Goal: Task Accomplishment & Management: Complete application form

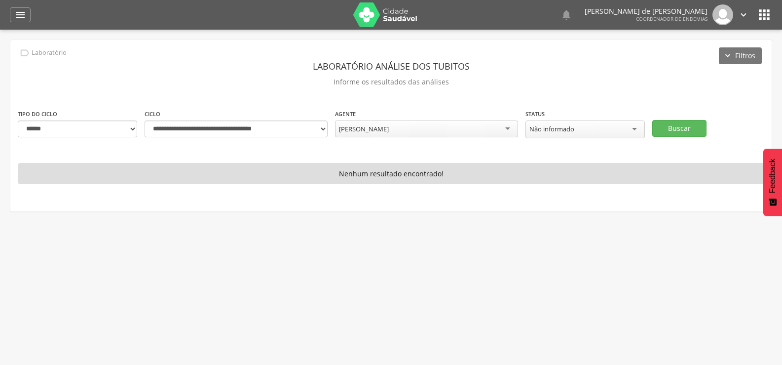
select select "**********"
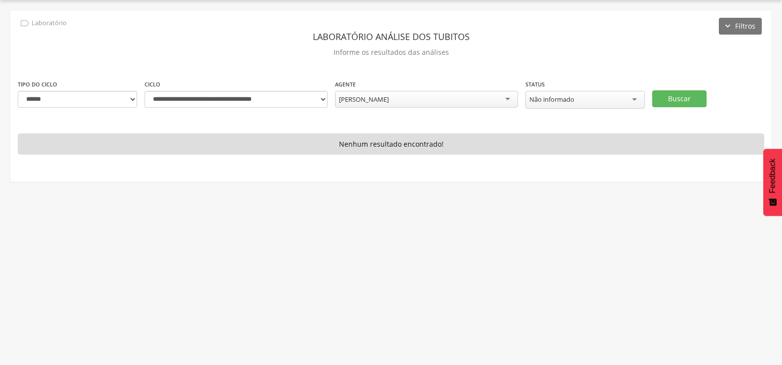
scroll to position [30, 0]
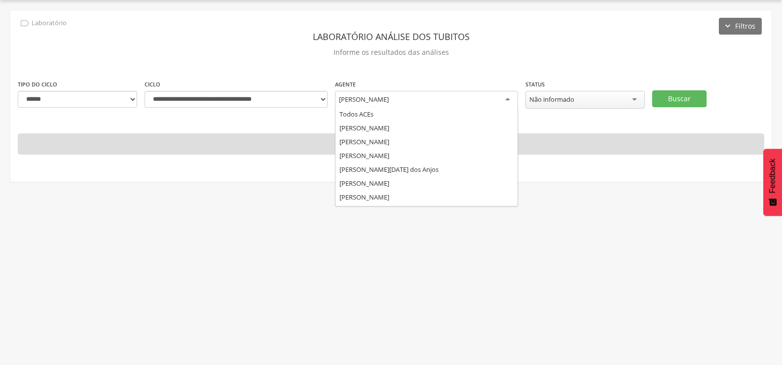
click at [447, 94] on div "[PERSON_NAME]" at bounding box center [426, 100] width 183 height 18
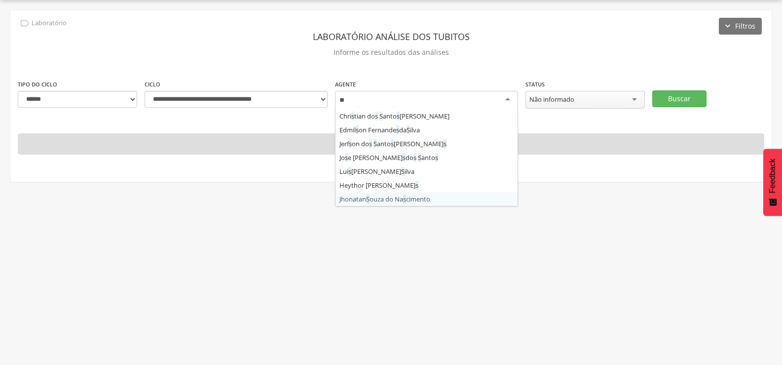
scroll to position [0, 0]
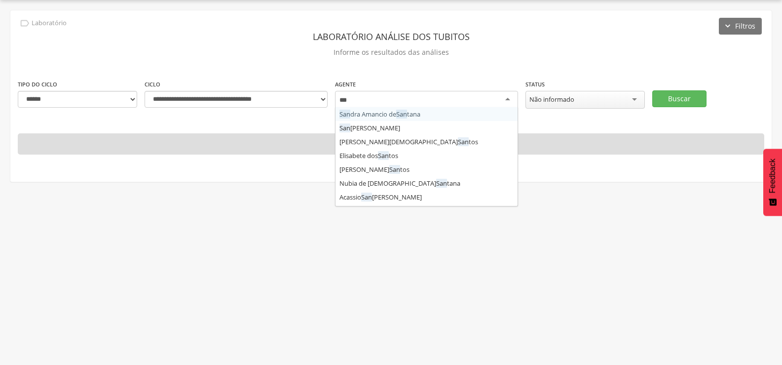
type input "****"
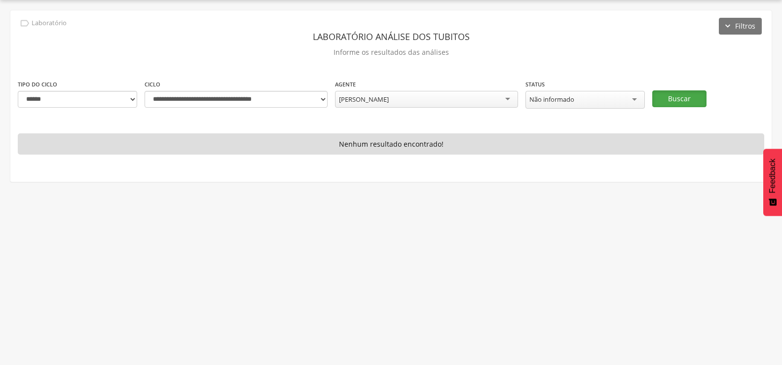
click at [679, 93] on button "Buscar" at bounding box center [679, 98] width 54 height 17
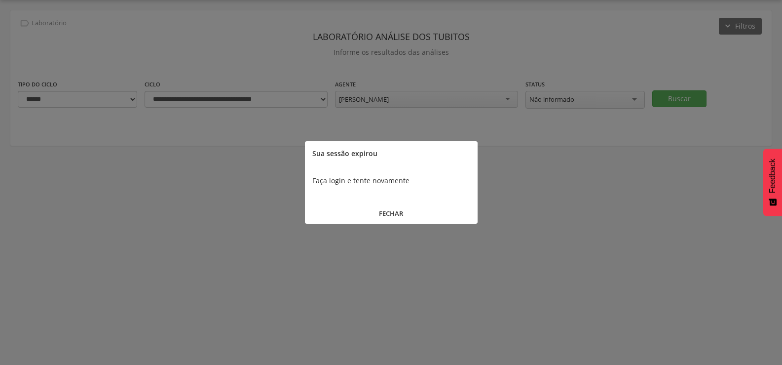
click at [389, 210] on button "FECHAR" at bounding box center [391, 213] width 173 height 21
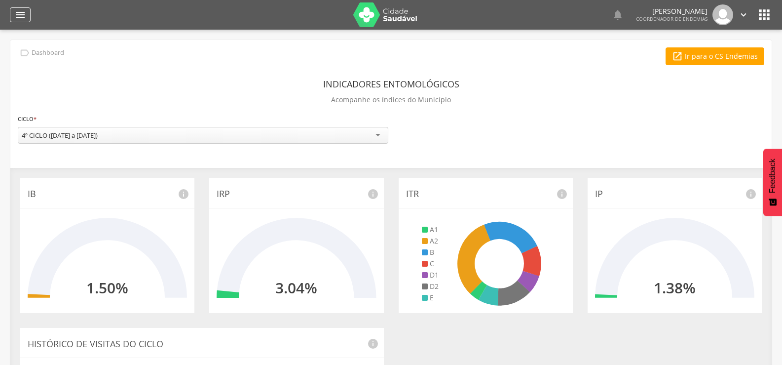
click at [21, 13] on icon "" at bounding box center [20, 15] width 12 height 12
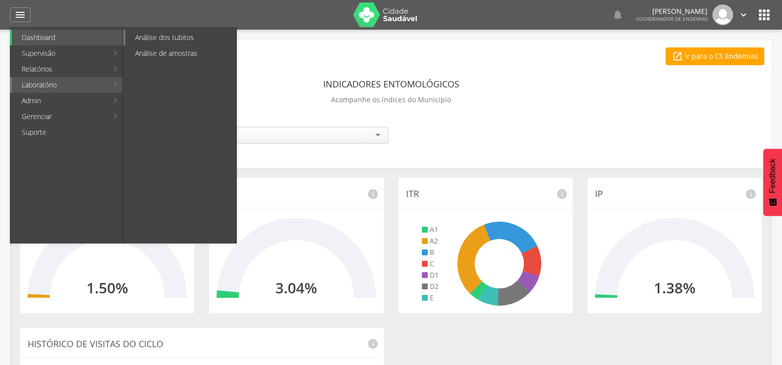
click at [166, 37] on link "Análise dos tubitos" at bounding box center [180, 38] width 111 height 16
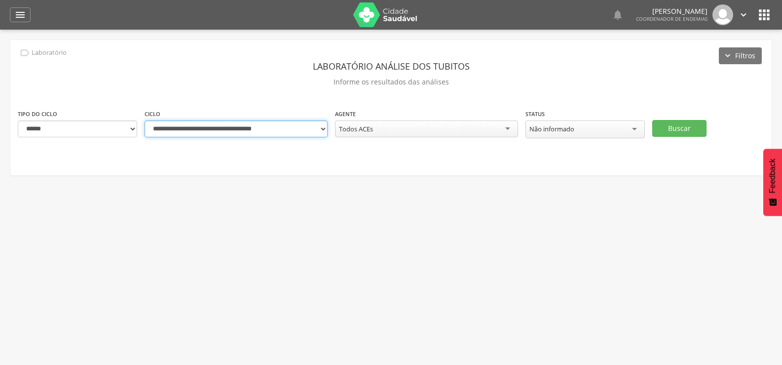
click at [324, 128] on select "**********" at bounding box center [236, 128] width 183 height 17
select select "**********"
click at [145, 120] on select "**********" at bounding box center [236, 128] width 183 height 17
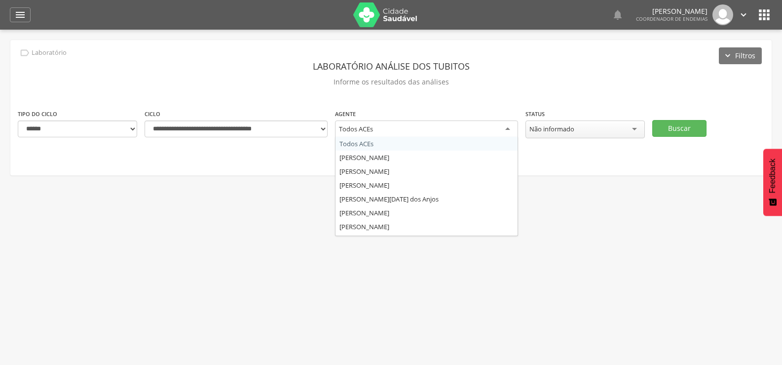
click at [398, 127] on div "Todos ACEs" at bounding box center [426, 129] width 183 height 18
click at [679, 124] on button "Buscar" at bounding box center [679, 128] width 54 height 17
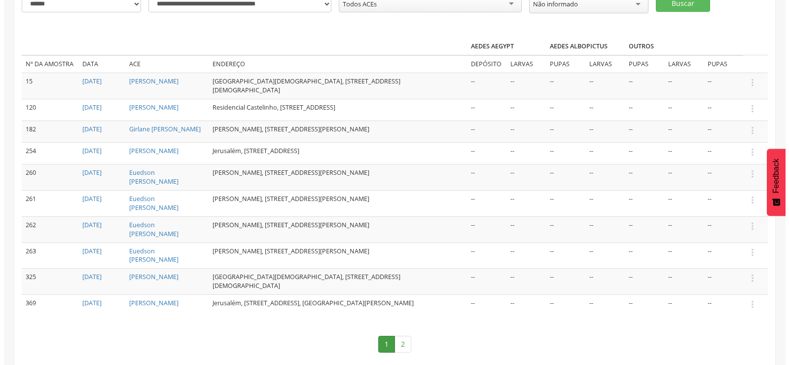
scroll to position [149, 0]
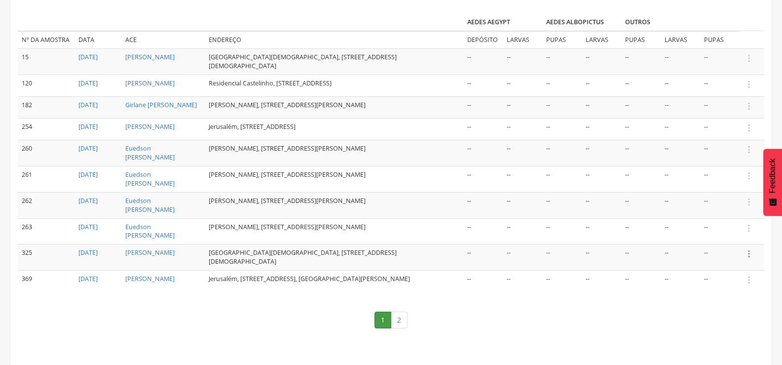
click at [745, 255] on icon "" at bounding box center [749, 253] width 11 height 11
click at [699, 240] on link "Informar resultado" at bounding box center [715, 237] width 78 height 12
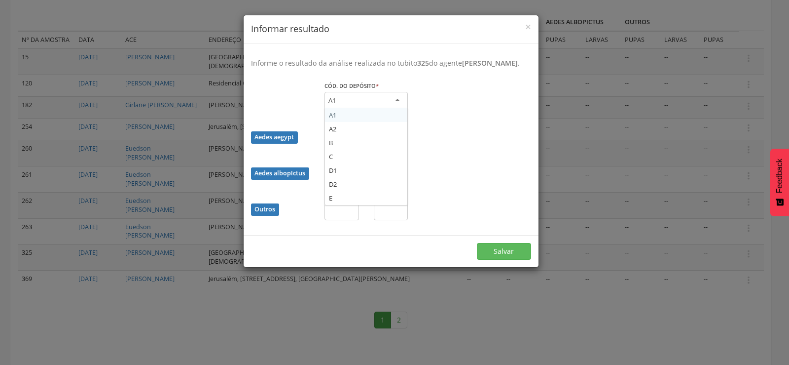
click at [368, 110] on div "A1" at bounding box center [366, 101] width 83 height 18
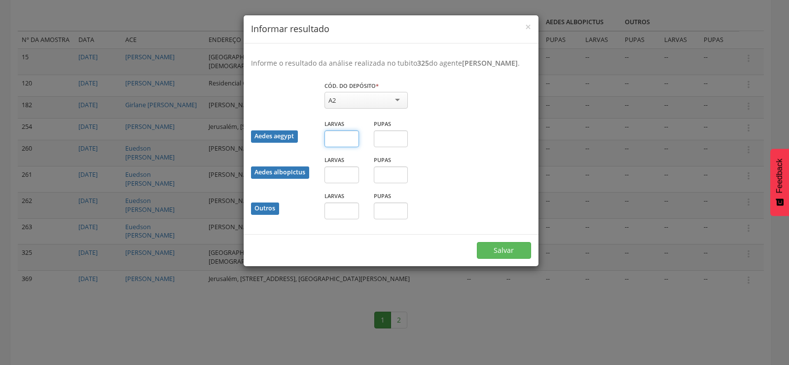
click at [342, 147] on input "text" at bounding box center [342, 138] width 35 height 17
type input "**"
click at [507, 259] on button "Salvar" at bounding box center [504, 250] width 54 height 17
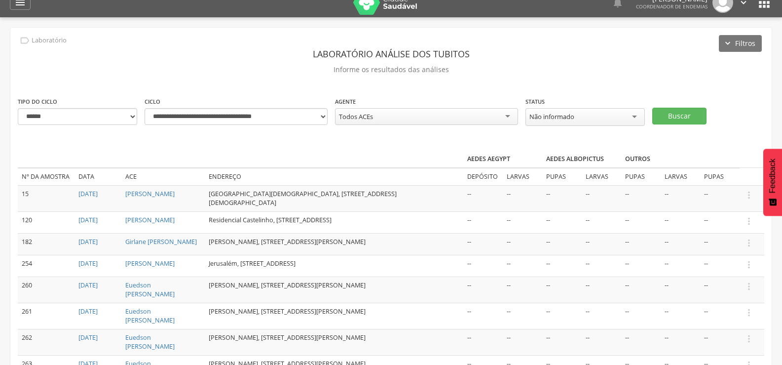
scroll to position [0, 0]
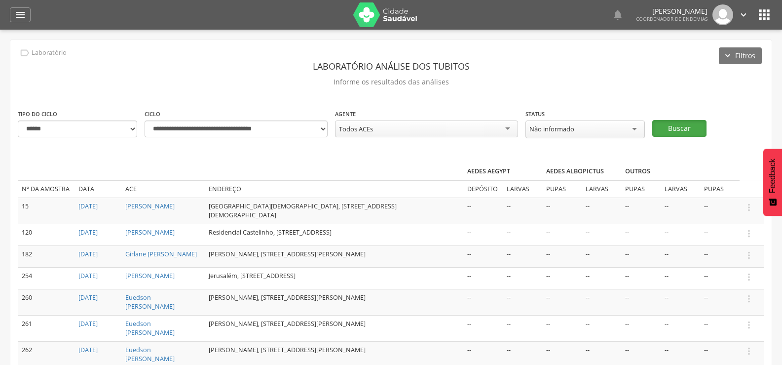
click at [675, 125] on button "Buscar" at bounding box center [679, 128] width 54 height 17
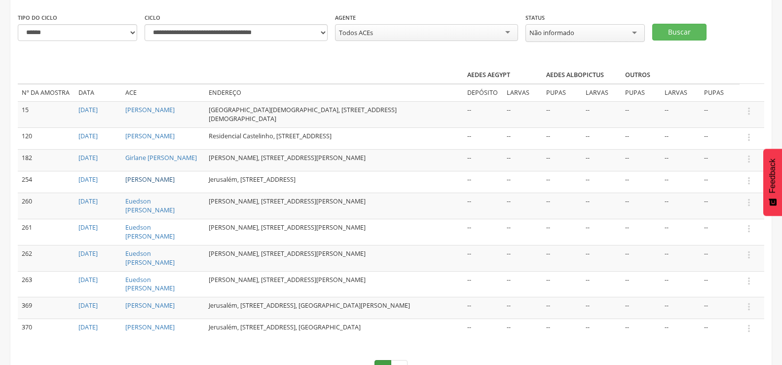
scroll to position [99, 0]
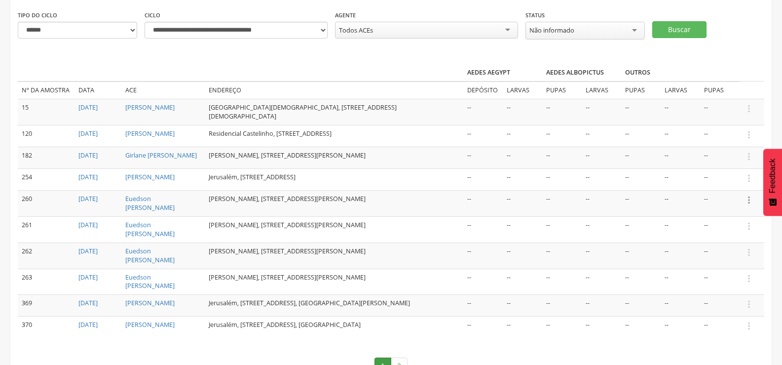
click at [749, 205] on icon "" at bounding box center [749, 199] width 11 height 11
click at [721, 188] on link "Informar resultado" at bounding box center [715, 183] width 78 height 12
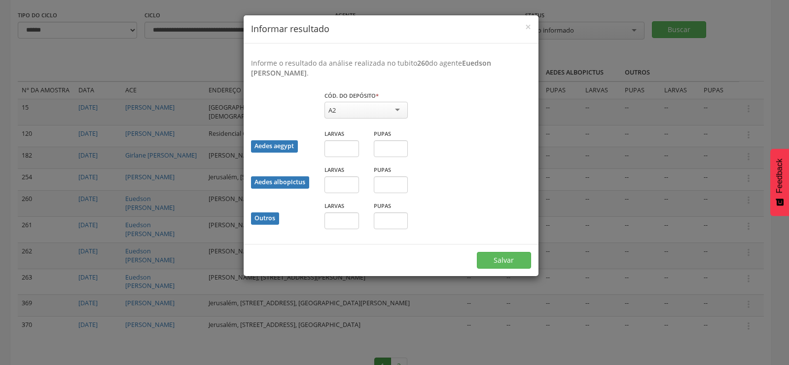
click at [382, 109] on div "A2" at bounding box center [366, 110] width 83 height 17
click at [335, 148] on input "text" at bounding box center [342, 148] width 35 height 17
type input "*"
click at [477, 252] on button "Salvar" at bounding box center [504, 260] width 54 height 17
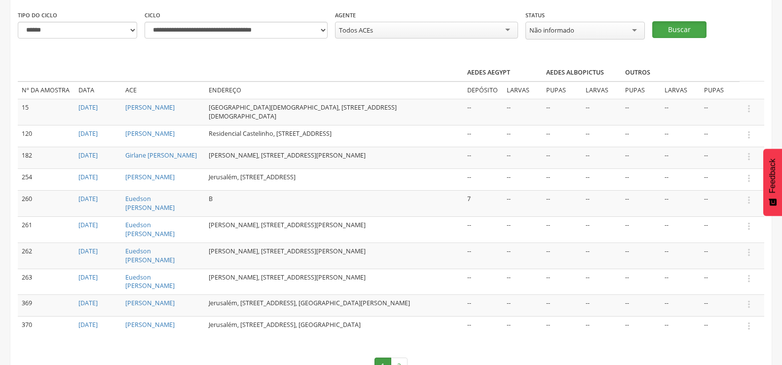
click at [681, 27] on button "Buscar" at bounding box center [679, 29] width 54 height 17
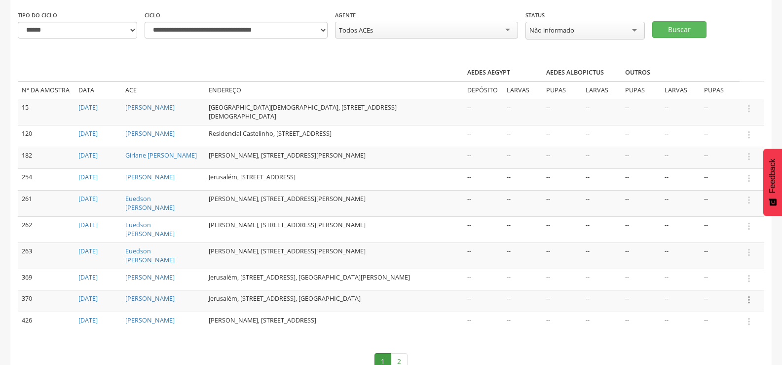
click at [750, 305] on icon "" at bounding box center [749, 299] width 11 height 11
click at [727, 289] on link "Informar resultado" at bounding box center [715, 283] width 78 height 12
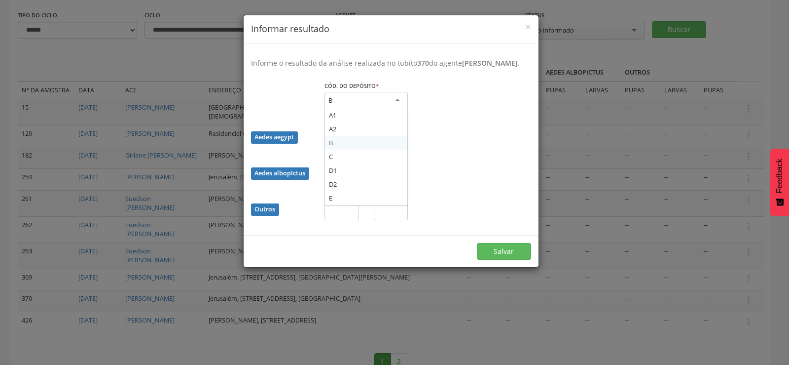
click at [385, 110] on div "B" at bounding box center [366, 101] width 83 height 18
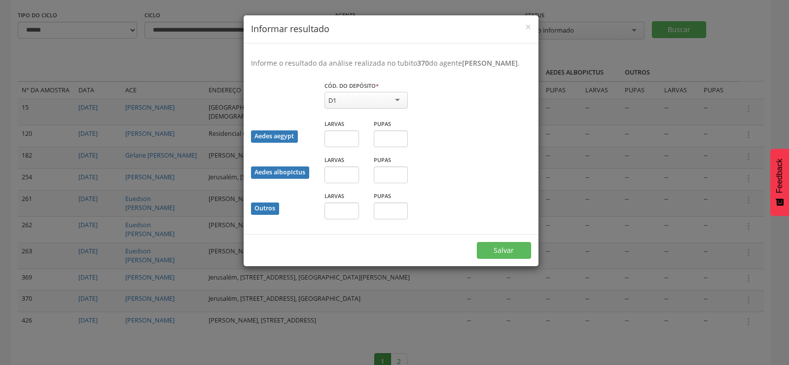
click at [350, 140] on div "Larvas" at bounding box center [342, 132] width 35 height 29
click at [350, 147] on input "text" at bounding box center [342, 138] width 35 height 17
type input "*"
click at [477, 242] on button "Salvar" at bounding box center [504, 250] width 54 height 17
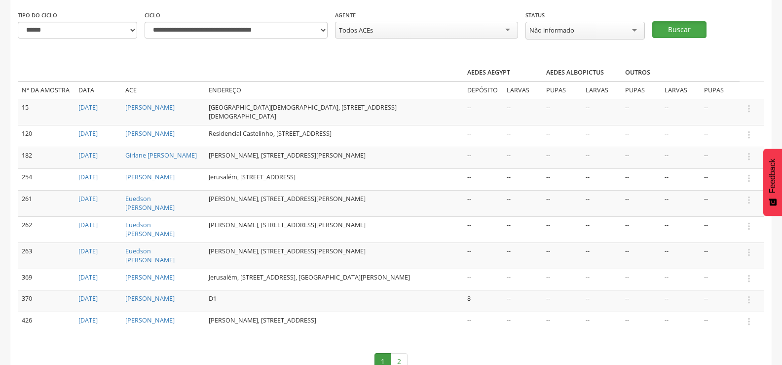
click at [691, 30] on button "Buscar" at bounding box center [679, 29] width 54 height 17
click at [748, 327] on icon "" at bounding box center [749, 321] width 11 height 11
click at [733, 311] on link "Informar resultado" at bounding box center [715, 305] width 78 height 12
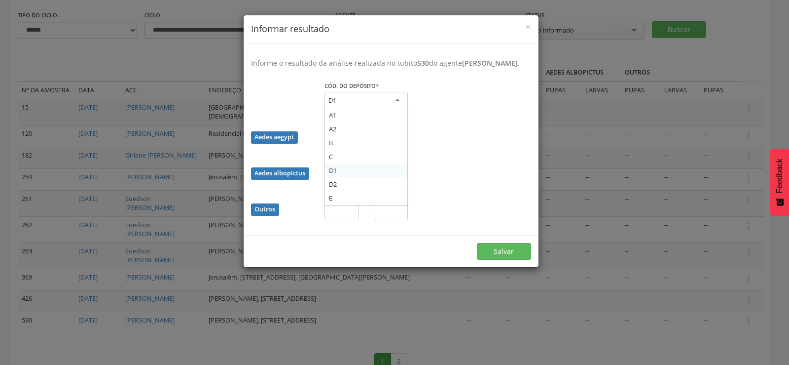
click at [378, 100] on div "D1" at bounding box center [366, 101] width 83 height 18
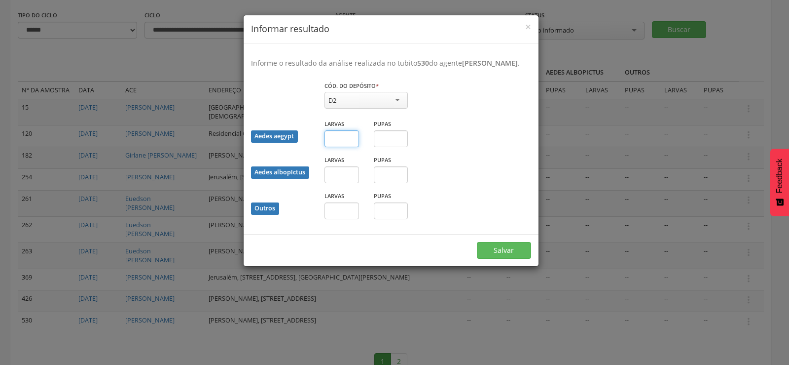
click at [339, 136] on input "text" at bounding box center [342, 138] width 35 height 17
type input "*"
click at [397, 144] on input "text" at bounding box center [391, 138] width 35 height 17
type input "*"
click at [499, 251] on button "Salvar" at bounding box center [504, 250] width 54 height 17
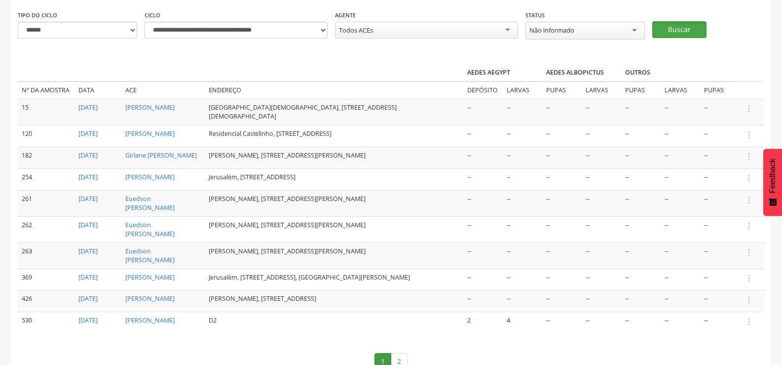
click at [686, 28] on button "Buscar" at bounding box center [679, 29] width 54 height 17
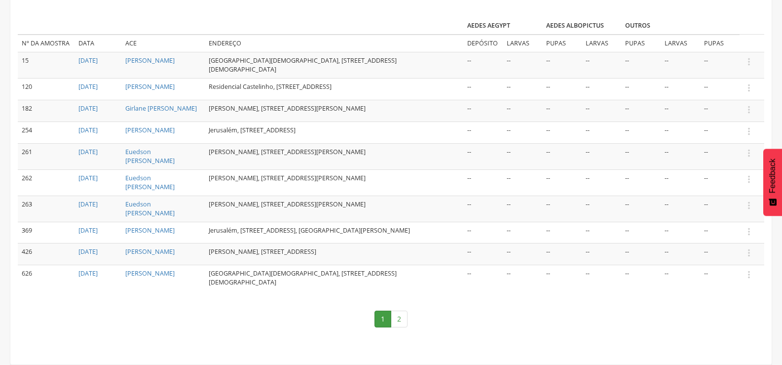
scroll to position [149, 0]
click at [400, 320] on link "2" at bounding box center [399, 318] width 17 height 17
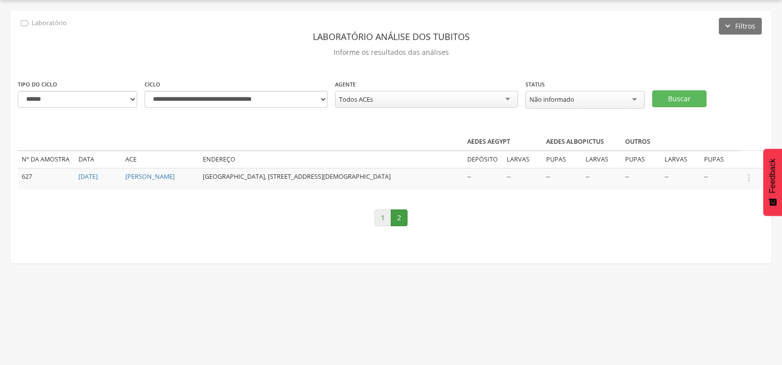
click at [384, 214] on link "1" at bounding box center [382, 217] width 17 height 17
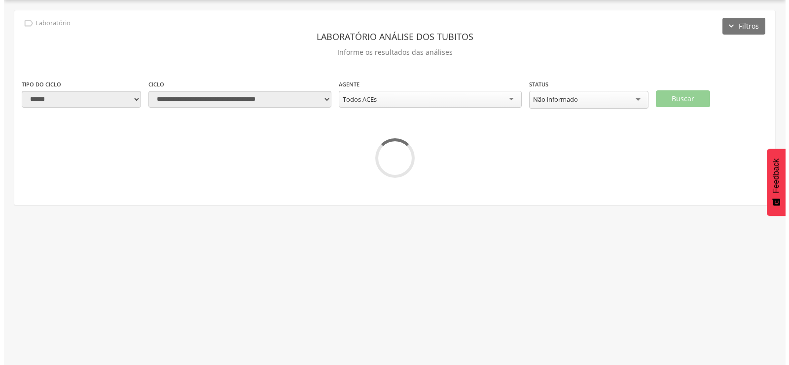
scroll to position [149, 0]
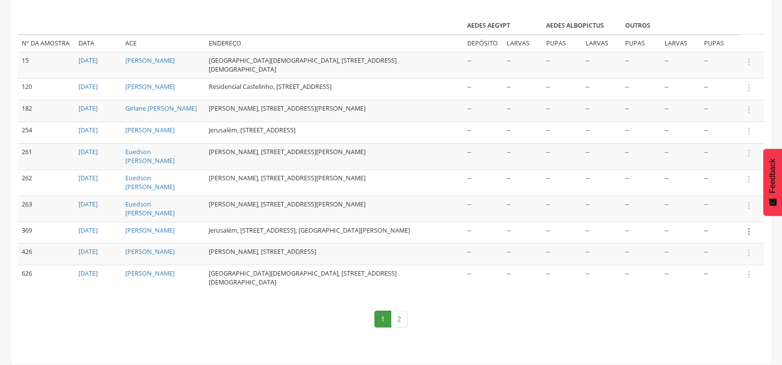
click at [746, 232] on icon "" at bounding box center [749, 231] width 11 height 11
click at [721, 219] on link "Informar resultado" at bounding box center [715, 215] width 78 height 12
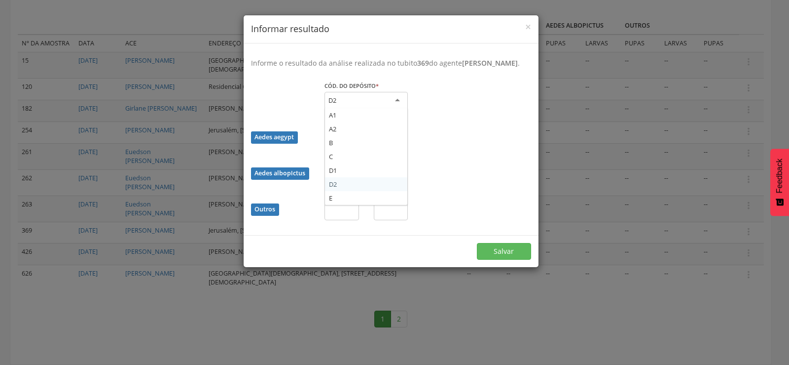
click at [352, 106] on div "D2" at bounding box center [366, 101] width 83 height 18
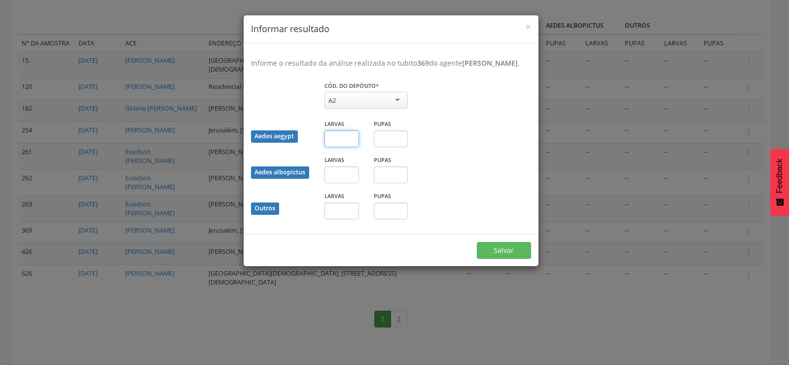
click at [340, 147] on input "text" at bounding box center [342, 138] width 35 height 17
type input "*"
click at [388, 147] on input "text" at bounding box center [391, 138] width 35 height 17
type input "*"
click at [517, 254] on button "Salvar" at bounding box center [504, 250] width 54 height 17
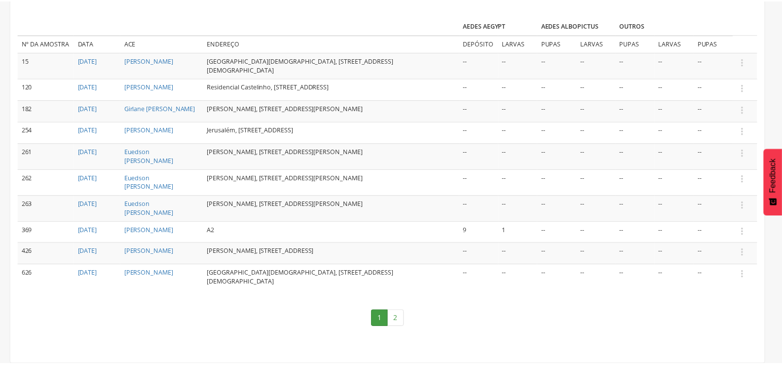
scroll to position [140, 0]
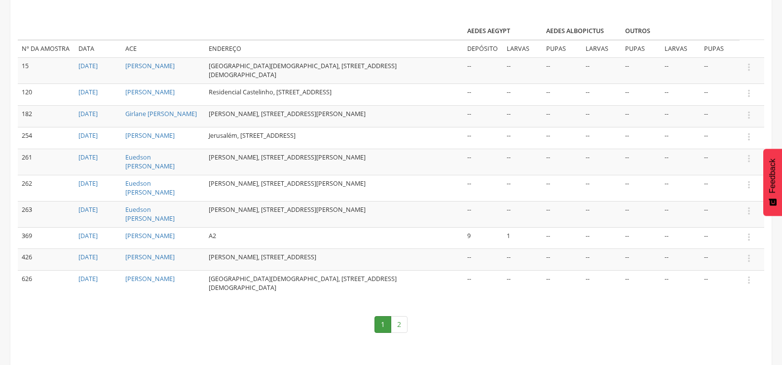
drag, startPoint x: 531, startPoint y: 92, endPoint x: 449, endPoint y: 3, distance: 120.8
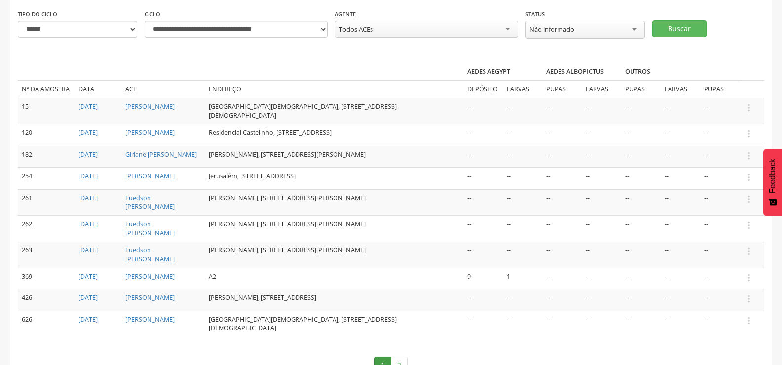
scroll to position [41, 0]
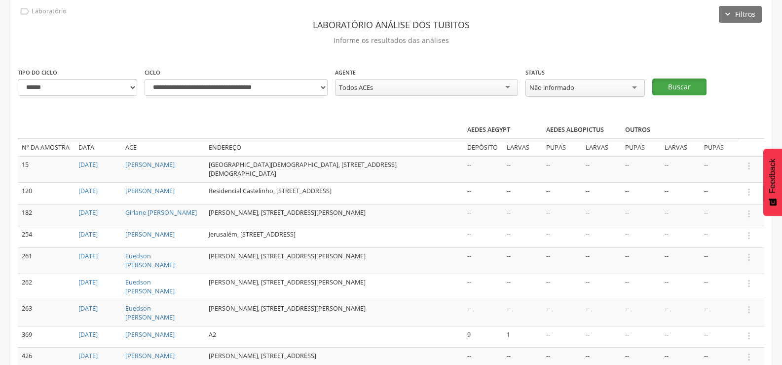
click at [676, 80] on button "Buscar" at bounding box center [679, 86] width 54 height 17
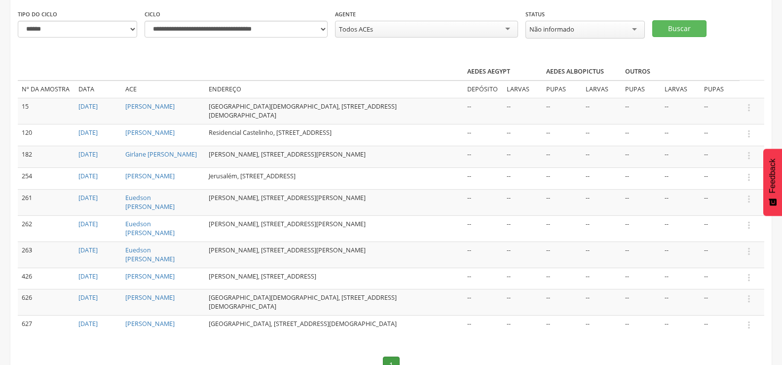
scroll to position [50, 0]
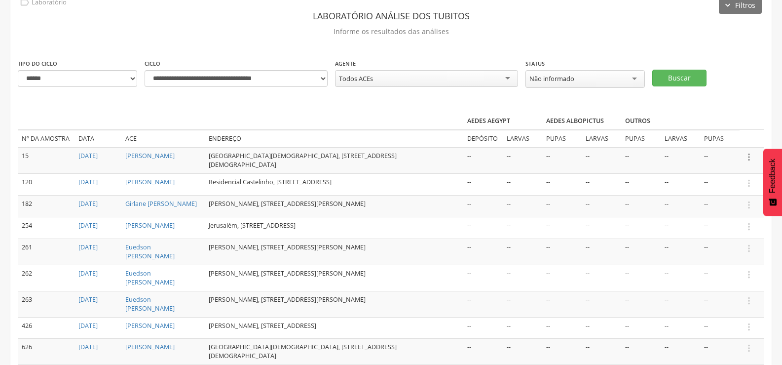
click at [750, 154] on icon "" at bounding box center [749, 156] width 11 height 11
click at [718, 137] on link "Informar resultado" at bounding box center [715, 140] width 78 height 12
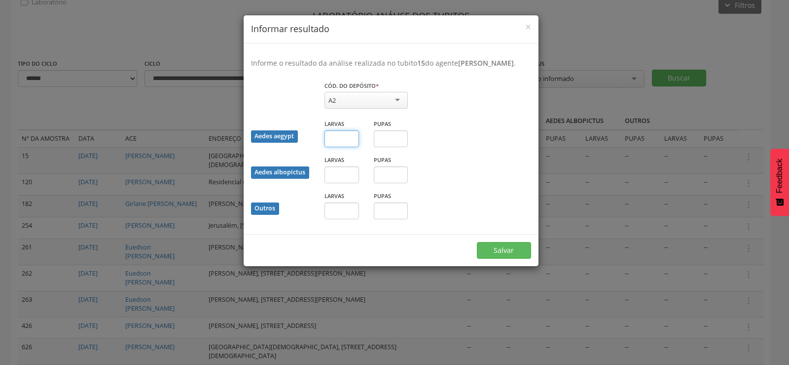
click at [341, 147] on input "text" at bounding box center [342, 138] width 35 height 17
type input "*"
click at [495, 254] on button "Salvar" at bounding box center [504, 250] width 54 height 17
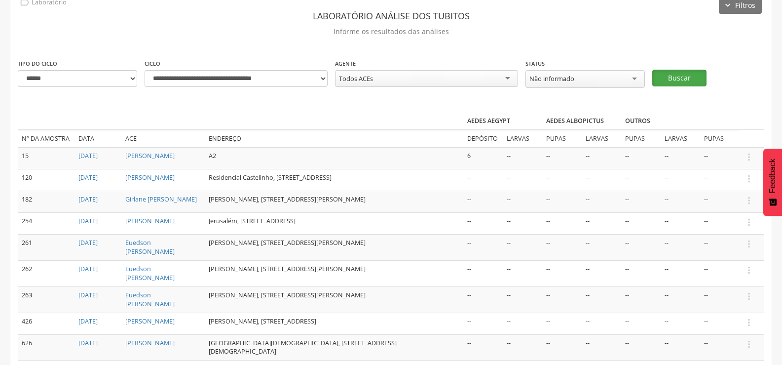
click at [687, 77] on button "Buscar" at bounding box center [679, 78] width 54 height 17
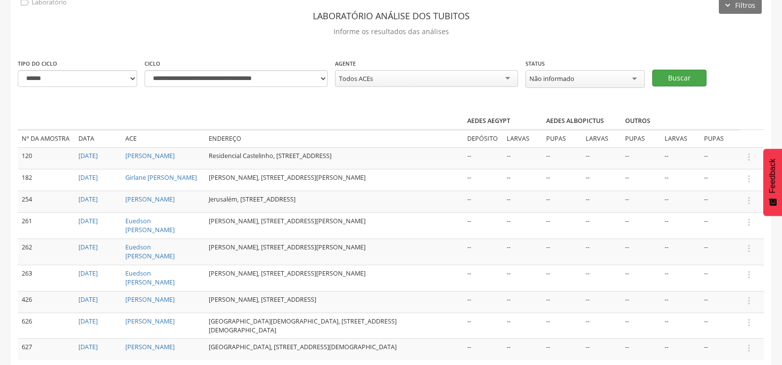
scroll to position [100, 0]
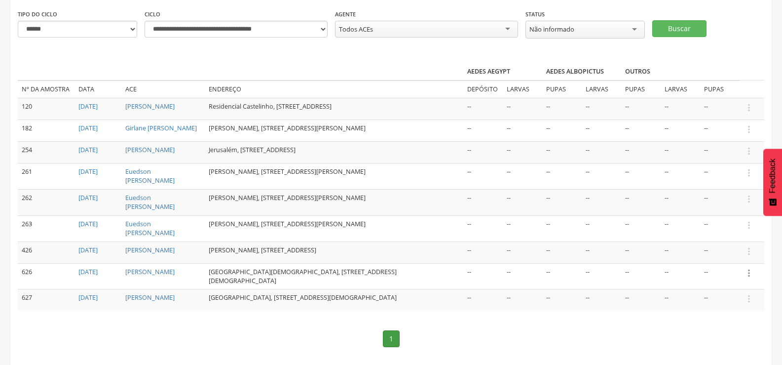
click at [749, 278] on icon "" at bounding box center [749, 272] width 11 height 11
click at [728, 262] on link "Informar resultado" at bounding box center [715, 256] width 78 height 12
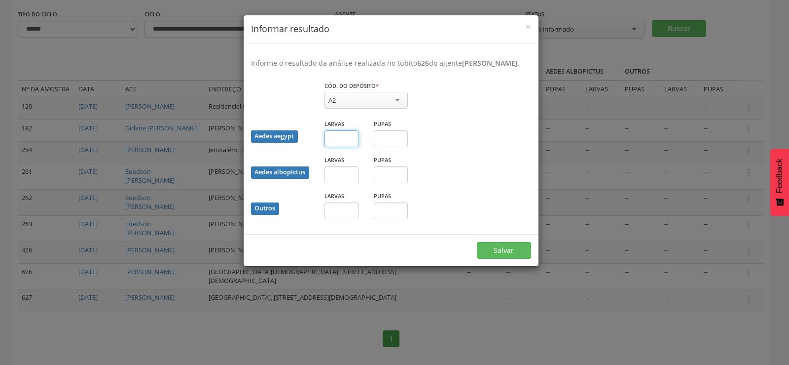
click at [334, 147] on input "text" at bounding box center [342, 138] width 35 height 17
type input "*"
click at [499, 256] on button "Salvar" at bounding box center [504, 250] width 54 height 17
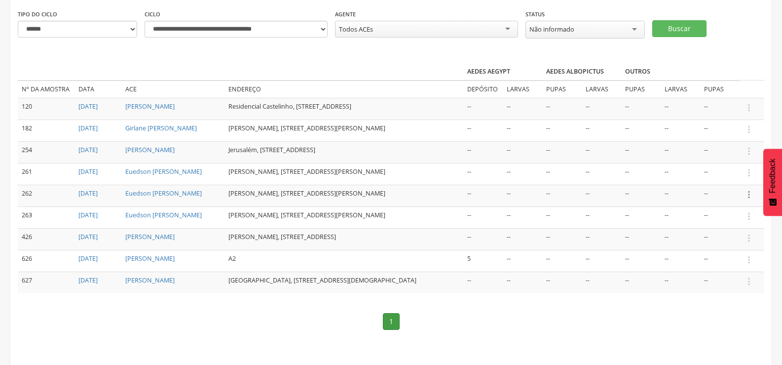
click at [751, 200] on icon "" at bounding box center [749, 194] width 11 height 11
click at [742, 184] on link "Informar resultado" at bounding box center [715, 178] width 78 height 12
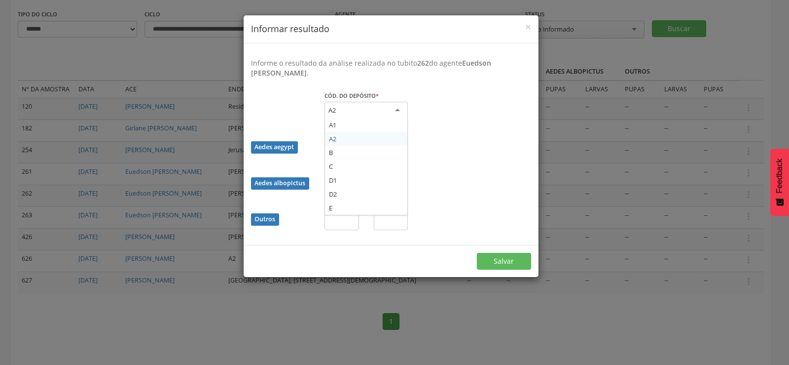
click at [373, 106] on div "A2" at bounding box center [366, 111] width 83 height 18
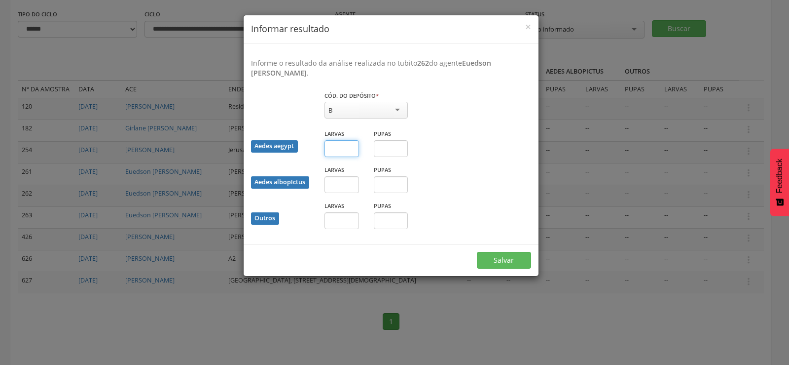
click at [336, 150] on input "text" at bounding box center [342, 148] width 35 height 17
type input "*"
click at [391, 148] on input "text" at bounding box center [391, 148] width 35 height 17
type input "*"
click at [504, 259] on button "Salvar" at bounding box center [504, 260] width 54 height 17
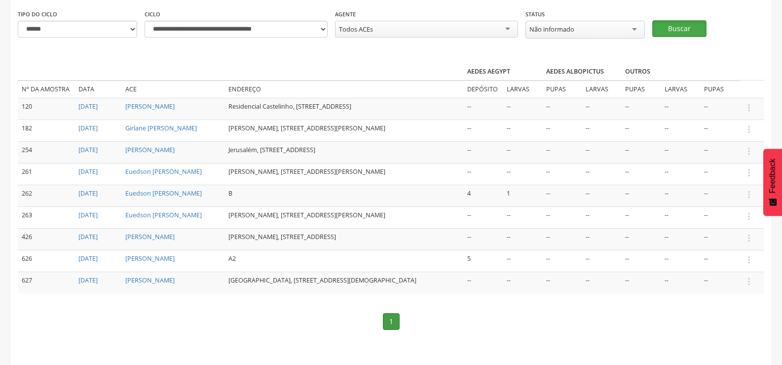
click at [686, 25] on button "Buscar" at bounding box center [679, 28] width 54 height 17
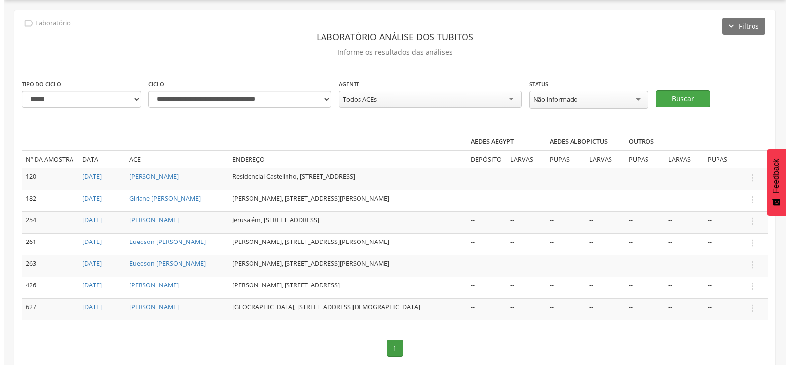
scroll to position [79, 0]
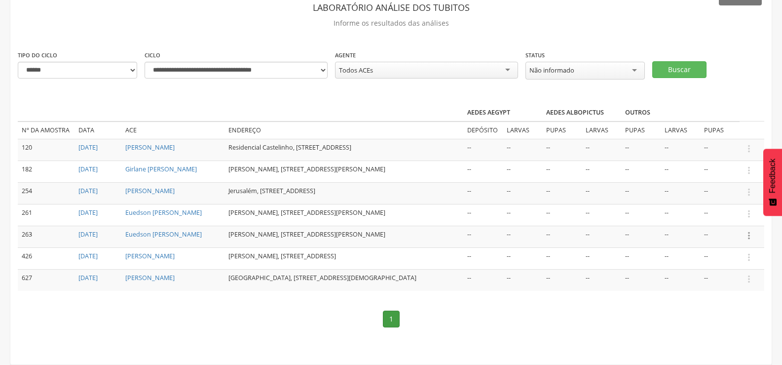
click at [747, 233] on icon "" at bounding box center [749, 235] width 11 height 11
click at [730, 213] on link "Informar resultado" at bounding box center [715, 219] width 78 height 12
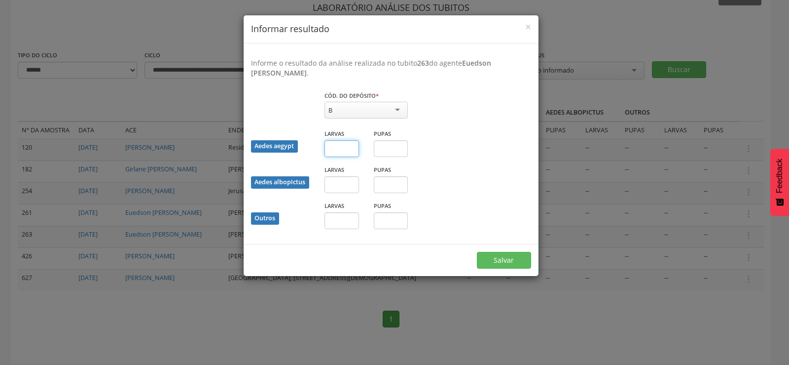
click at [332, 149] on input "text" at bounding box center [342, 148] width 35 height 17
type input "*"
click at [494, 259] on button "Salvar" at bounding box center [504, 260] width 54 height 17
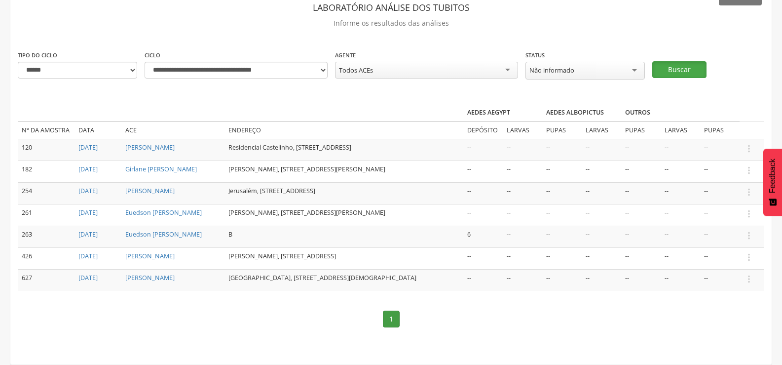
click at [683, 61] on button "Buscar" at bounding box center [679, 69] width 54 height 17
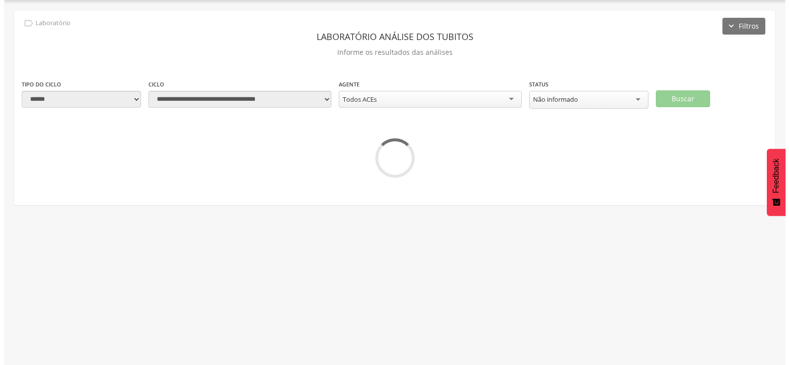
scroll to position [54, 0]
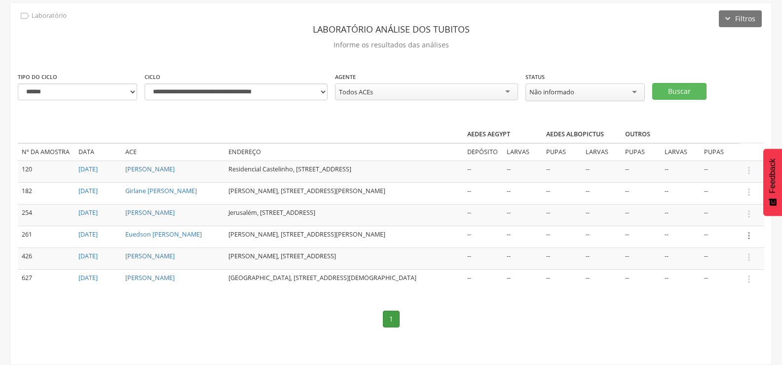
click at [746, 230] on icon "" at bounding box center [749, 235] width 11 height 11
click at [721, 213] on link "Informar resultado" at bounding box center [715, 219] width 78 height 12
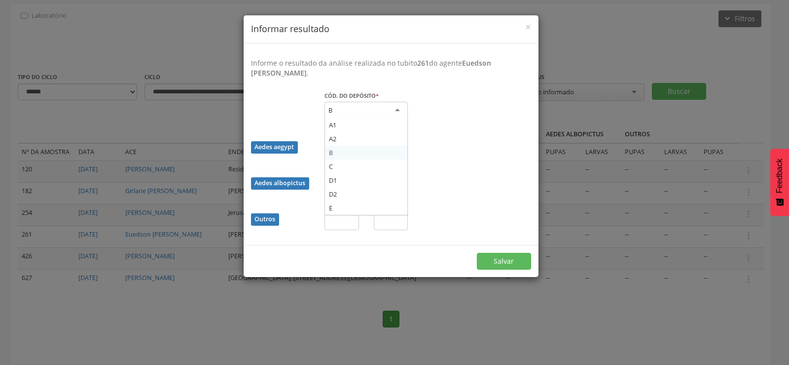
click at [392, 109] on div "B" at bounding box center [366, 111] width 83 height 18
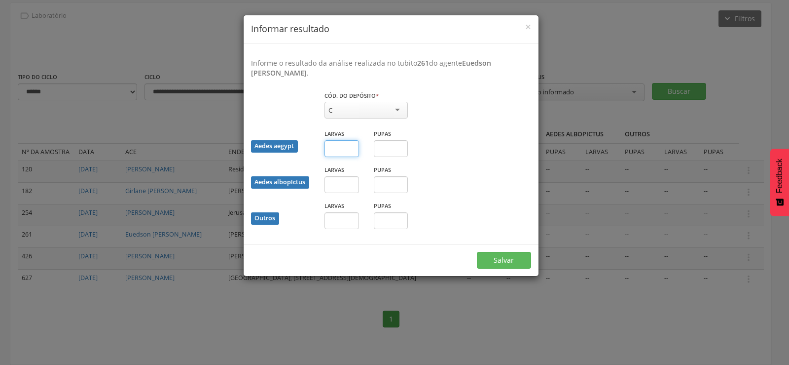
click at [339, 154] on input "text" at bounding box center [342, 148] width 35 height 17
type input "*"
drag, startPoint x: 387, startPoint y: 151, endPoint x: 387, endPoint y: 174, distance: 22.7
click at [387, 174] on fieldset "Cód. do depósito * * C A1 A2 B C D1 D2 E Campo obrigatório Aedes aegypt Larvas …" at bounding box center [391, 163] width 280 height 146
type input "*"
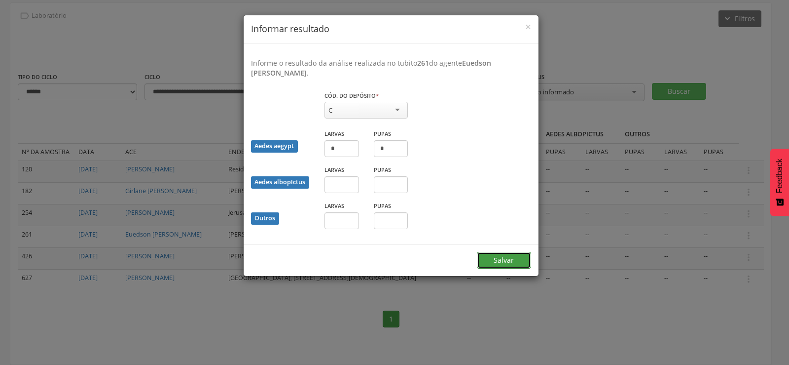
click at [495, 259] on button "Salvar" at bounding box center [504, 260] width 54 height 17
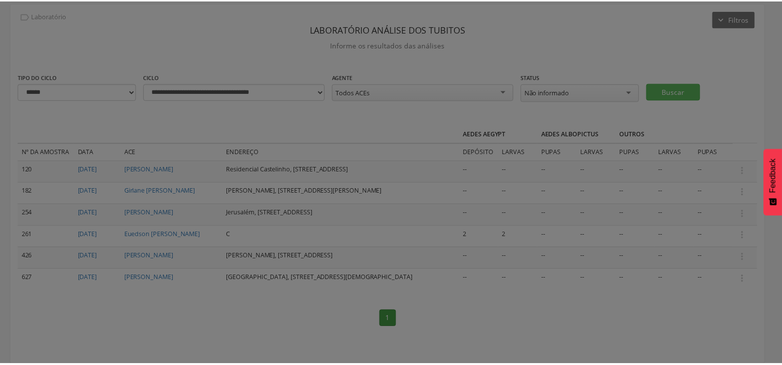
scroll to position [49, 0]
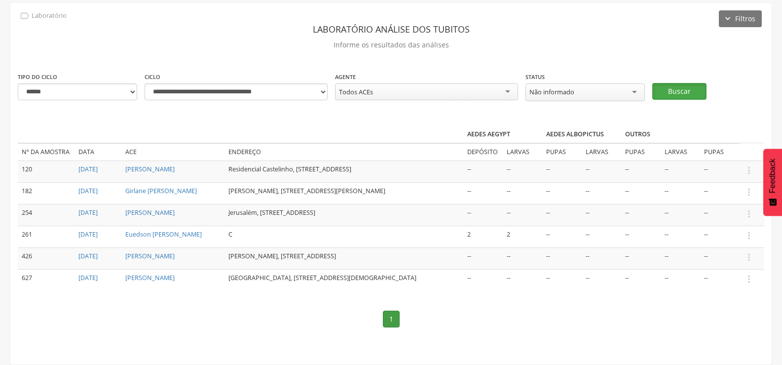
click at [686, 83] on button "Buscar" at bounding box center [679, 91] width 54 height 17
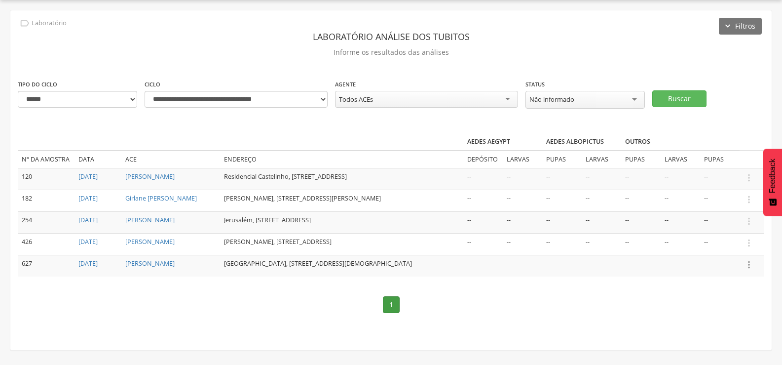
click at [749, 270] on icon "" at bounding box center [749, 264] width 11 height 11
click at [726, 254] on link "Informar resultado" at bounding box center [715, 248] width 78 height 12
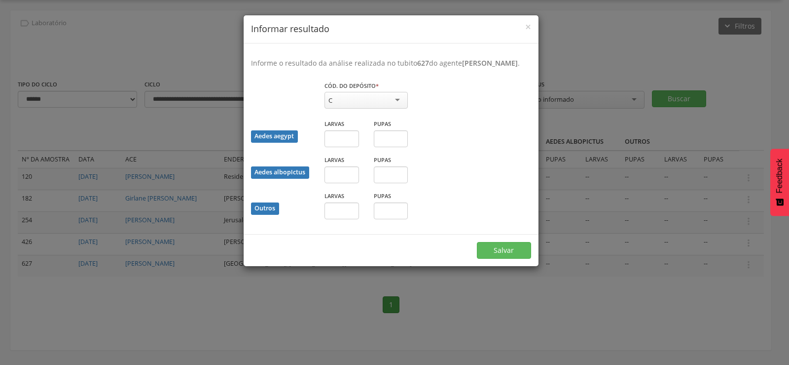
click at [356, 109] on div "C" at bounding box center [366, 100] width 83 height 17
click at [340, 147] on input "text" at bounding box center [342, 138] width 35 height 17
type input "*"
click at [477, 242] on button "Salvar" at bounding box center [504, 250] width 54 height 17
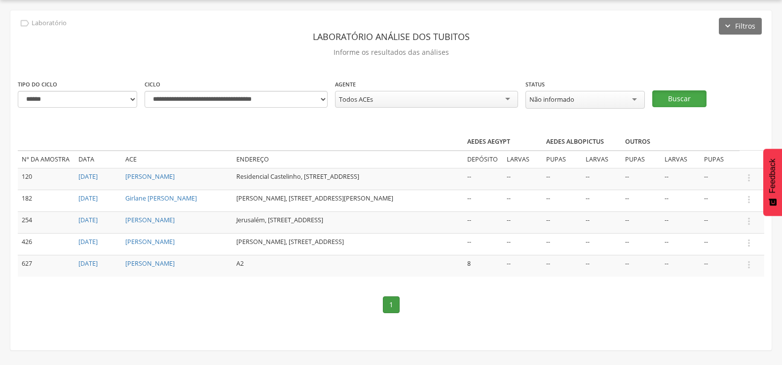
click at [672, 93] on button "Buscar" at bounding box center [679, 98] width 54 height 17
click at [751, 248] on icon "" at bounding box center [749, 242] width 11 height 11
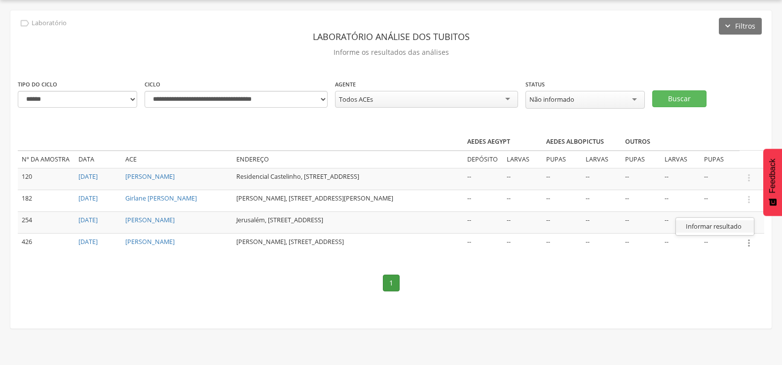
click at [721, 232] on link "Informar resultado" at bounding box center [715, 226] width 78 height 12
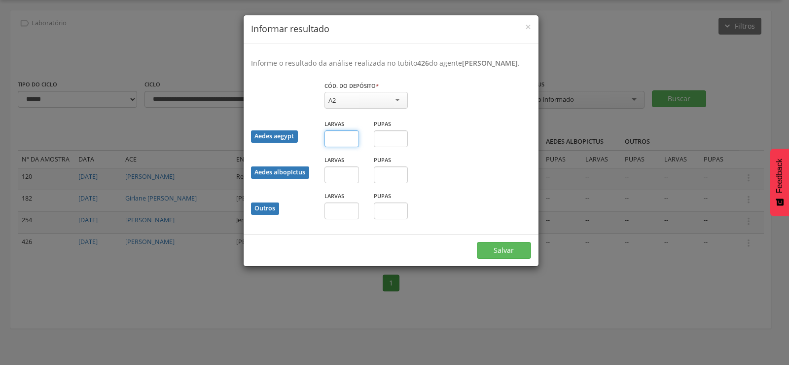
click at [340, 147] on input "text" at bounding box center [342, 138] width 35 height 17
type input "*"
click at [351, 219] on input "text" at bounding box center [342, 210] width 35 height 17
click at [495, 259] on button "Salvar" at bounding box center [504, 250] width 54 height 17
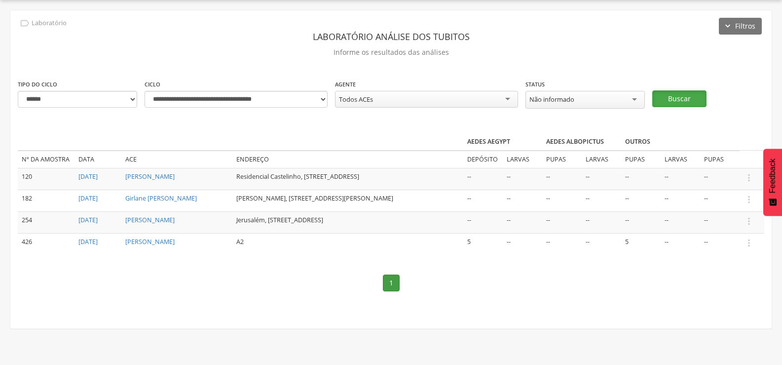
click at [682, 93] on button "Buscar" at bounding box center [679, 98] width 54 height 17
click at [749, 200] on icon "" at bounding box center [749, 199] width 11 height 11
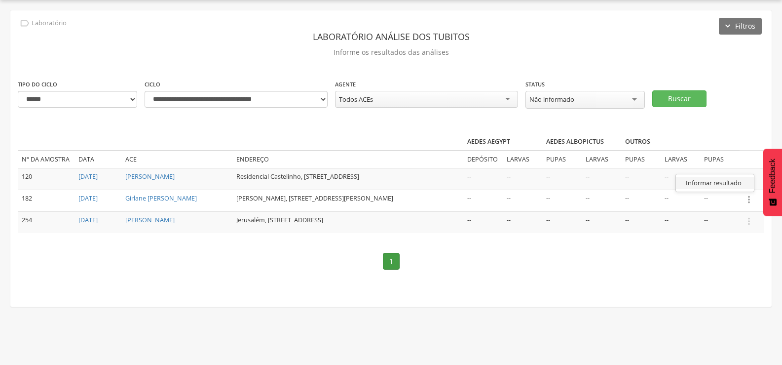
click at [712, 183] on link "Informar resultado" at bounding box center [715, 183] width 78 height 12
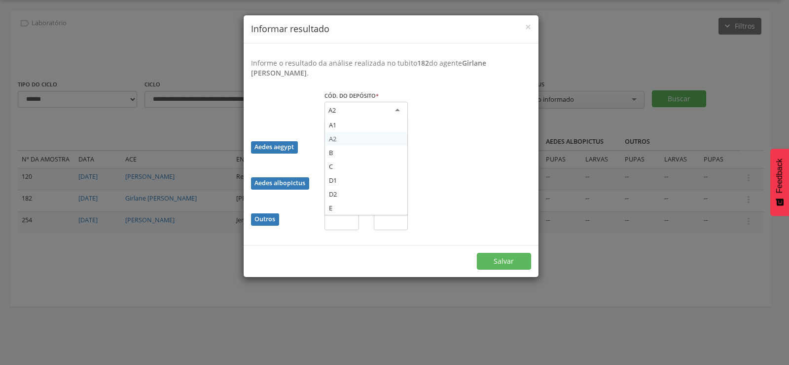
click at [385, 108] on div "A2" at bounding box center [366, 111] width 83 height 18
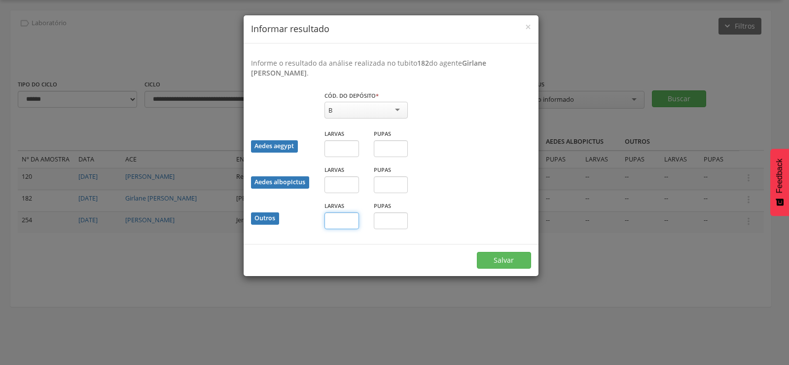
click at [341, 219] on input "text" at bounding box center [342, 220] width 35 height 17
type input "*"
click at [394, 223] on input "text" at bounding box center [391, 220] width 35 height 17
type input "*"
click at [510, 252] on button "Salvar" at bounding box center [504, 260] width 54 height 17
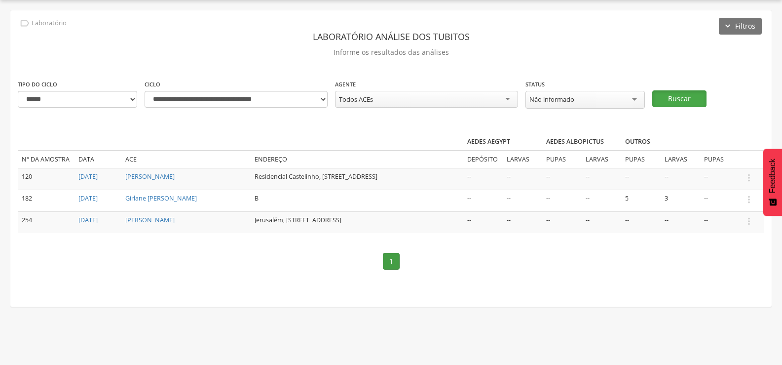
click at [686, 95] on button "Buscar" at bounding box center [679, 98] width 54 height 17
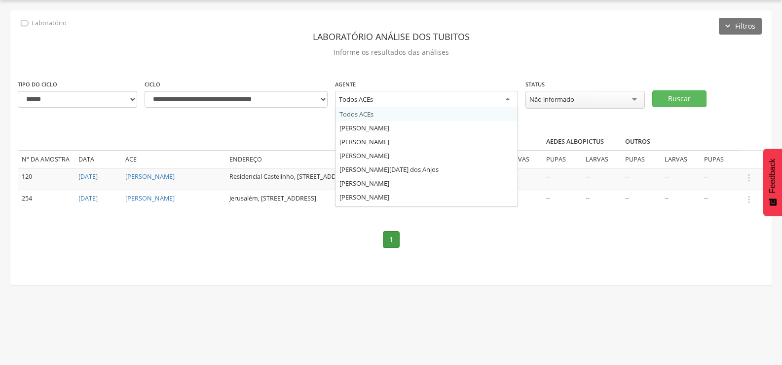
click at [394, 96] on div "Todos ACEs" at bounding box center [426, 100] width 183 height 18
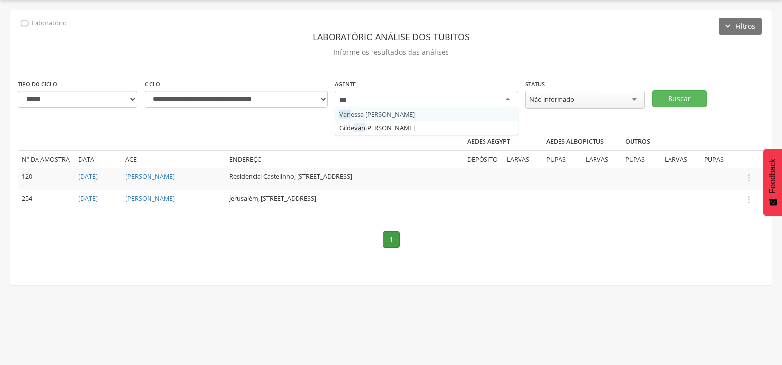
type input "****"
click at [681, 96] on button "Buscar" at bounding box center [679, 98] width 54 height 17
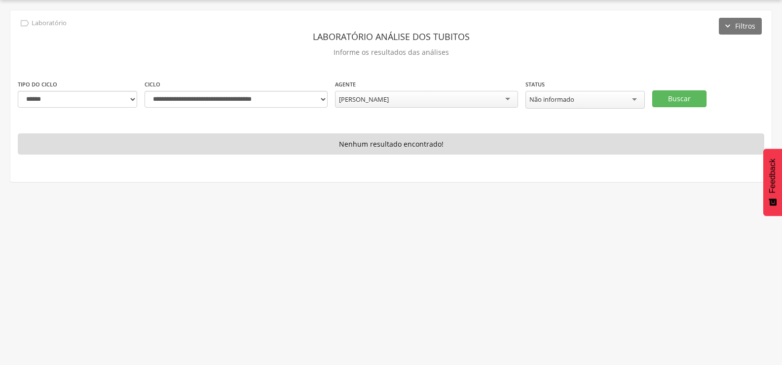
click at [609, 95] on div "Não informado" at bounding box center [584, 100] width 119 height 18
click at [563, 126] on div "**********" at bounding box center [390, 95] width 761 height 170
click at [606, 101] on div "Não informado" at bounding box center [584, 99] width 119 height 17
click at [695, 91] on button "Buscar" at bounding box center [679, 98] width 54 height 17
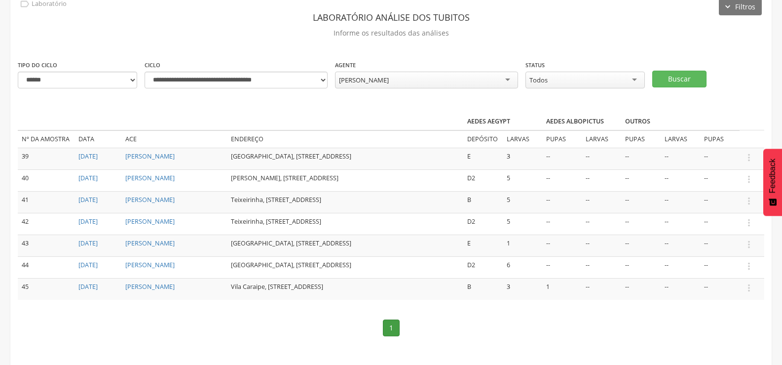
scroll to position [58, 0]
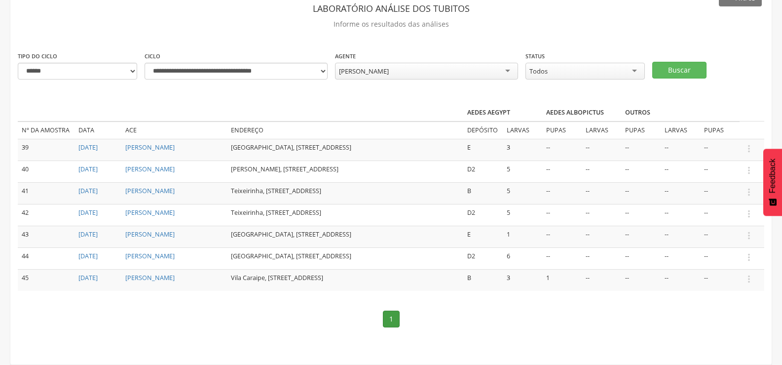
click at [419, 69] on div "[PERSON_NAME]" at bounding box center [426, 71] width 183 height 17
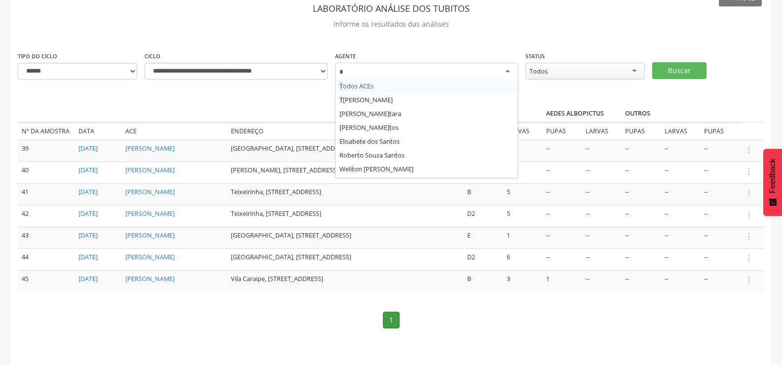
scroll to position [0, 0]
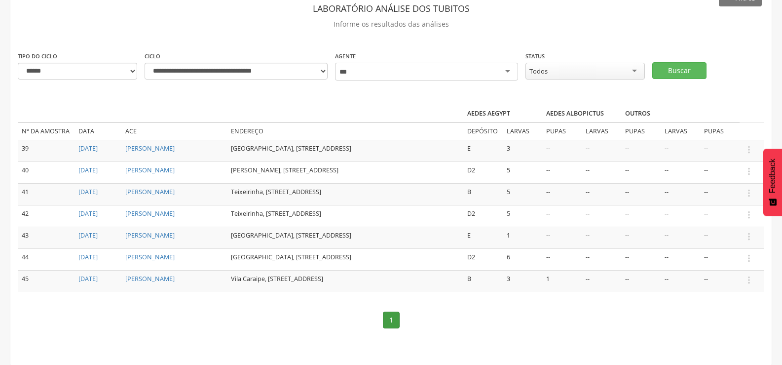
type input "**"
